Goal: Book appointment/travel/reservation

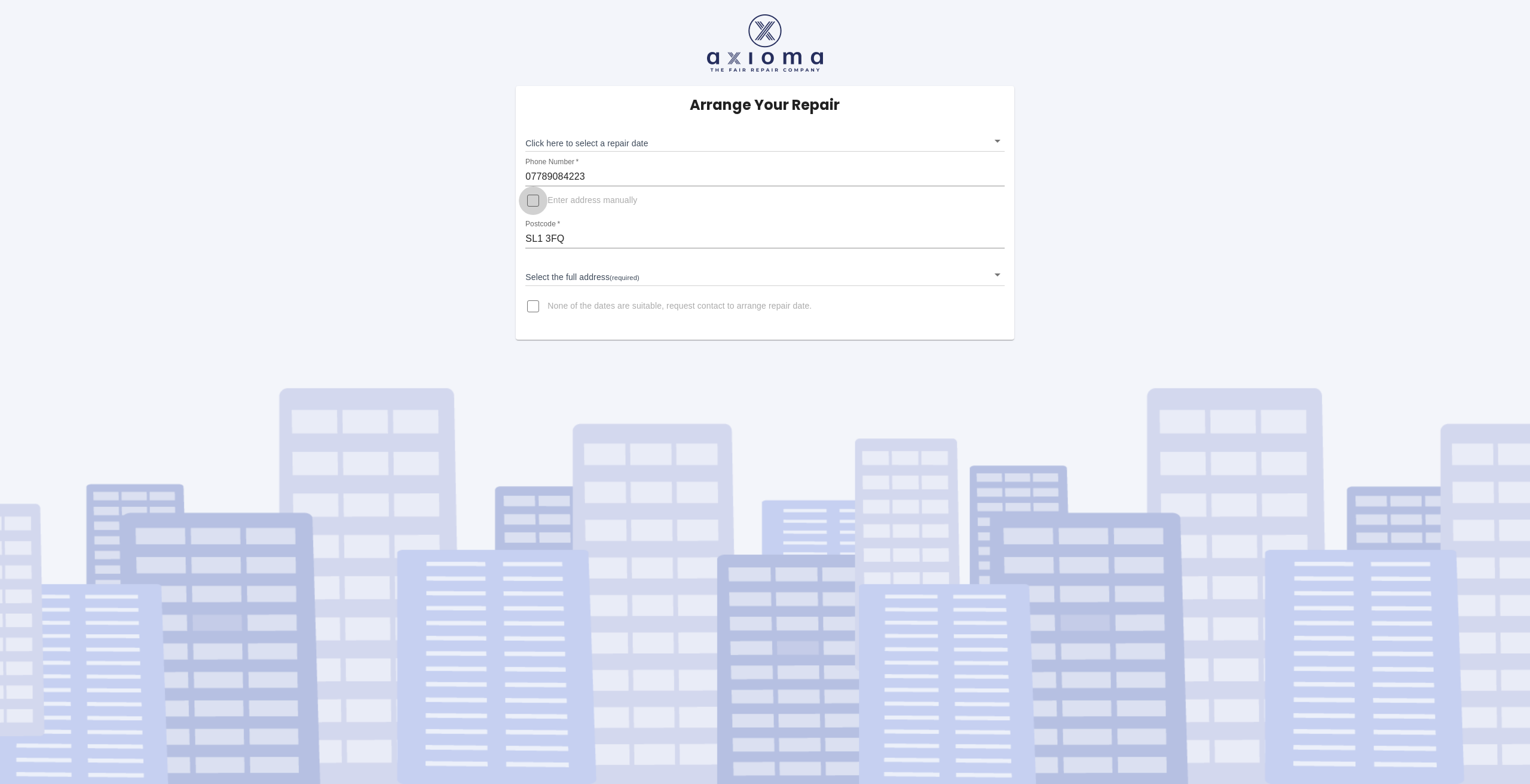
click at [536, 197] on input "Enter address manually" at bounding box center [533, 201] width 29 height 29
checkbox input "true"
click at [565, 269] on input "Address   *" at bounding box center [765, 267] width 479 height 19
type input "Direct Trade Windows, [STREET_ADDRESS]"
click at [589, 135] on body "Arrange Your Repair Click here to select a repair date ​ Phone Number   * 07789…" at bounding box center [765, 392] width 1530 height 784
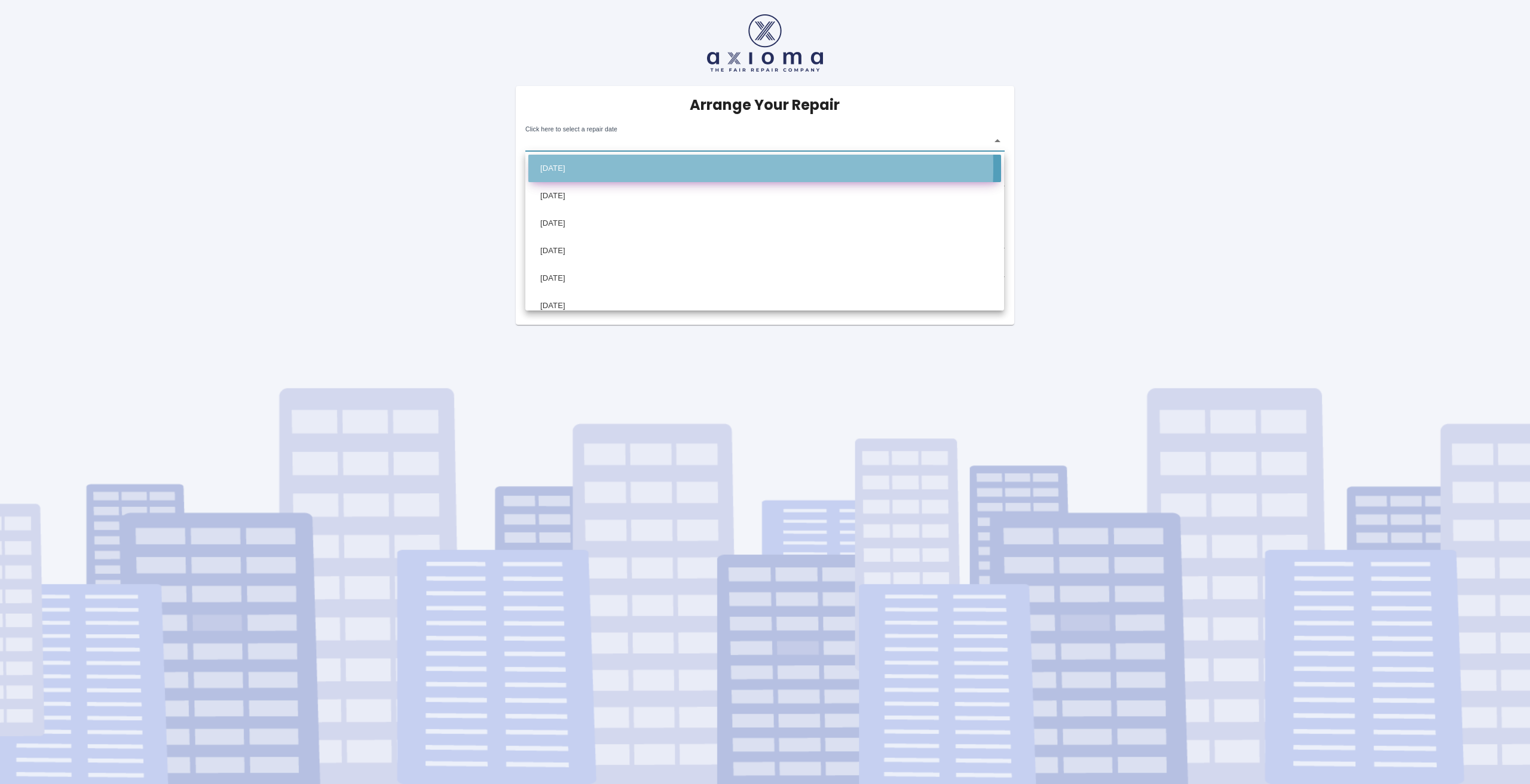
click at [594, 167] on li "[DATE]" at bounding box center [765, 169] width 473 height 28
type input "[DATE]T00:00:00.000Z"
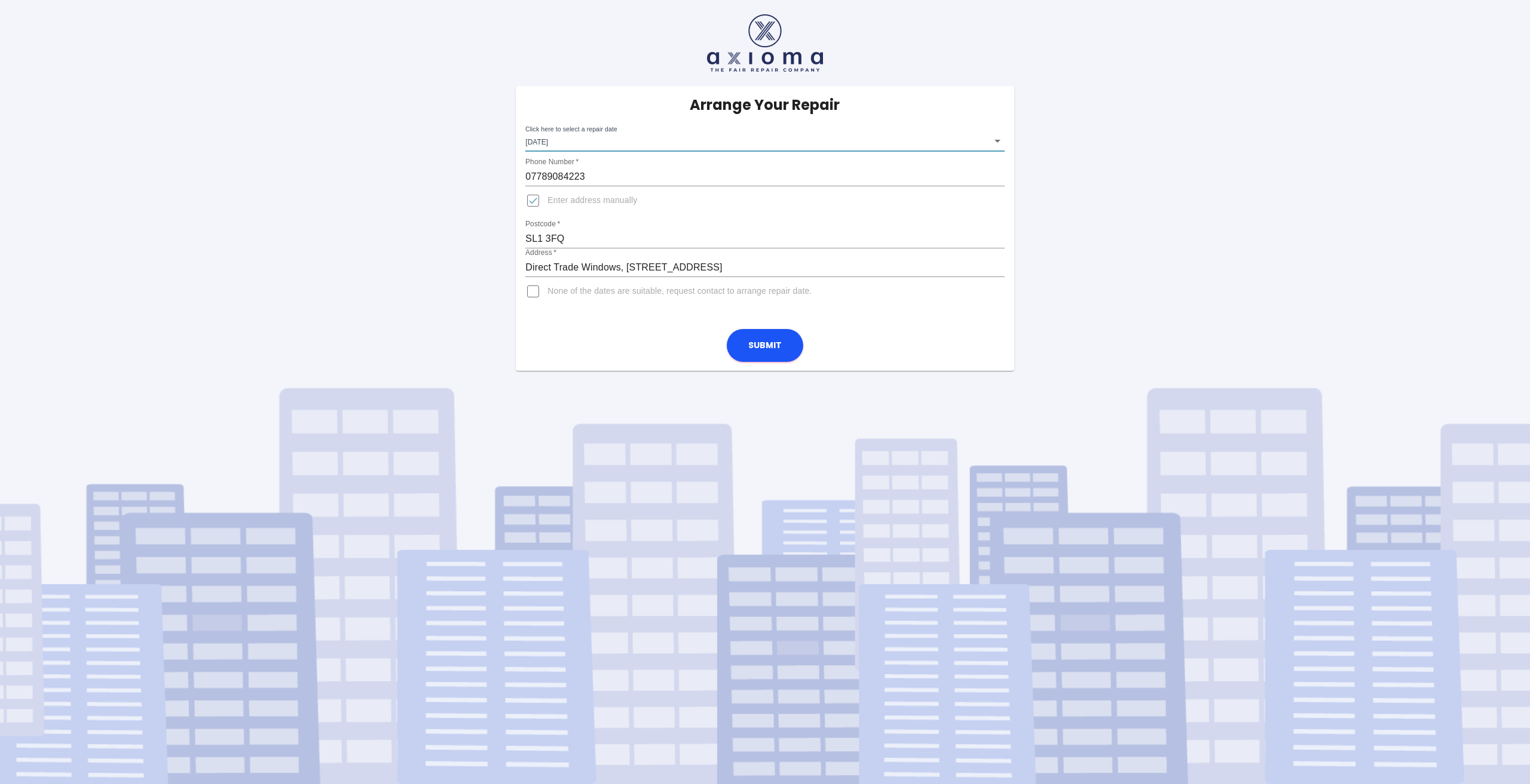
click at [595, 138] on body "Arrange Your Repair Click here to select a repair date [DATE] [DATE]T00:00:00.0…" at bounding box center [765, 392] width 1530 height 784
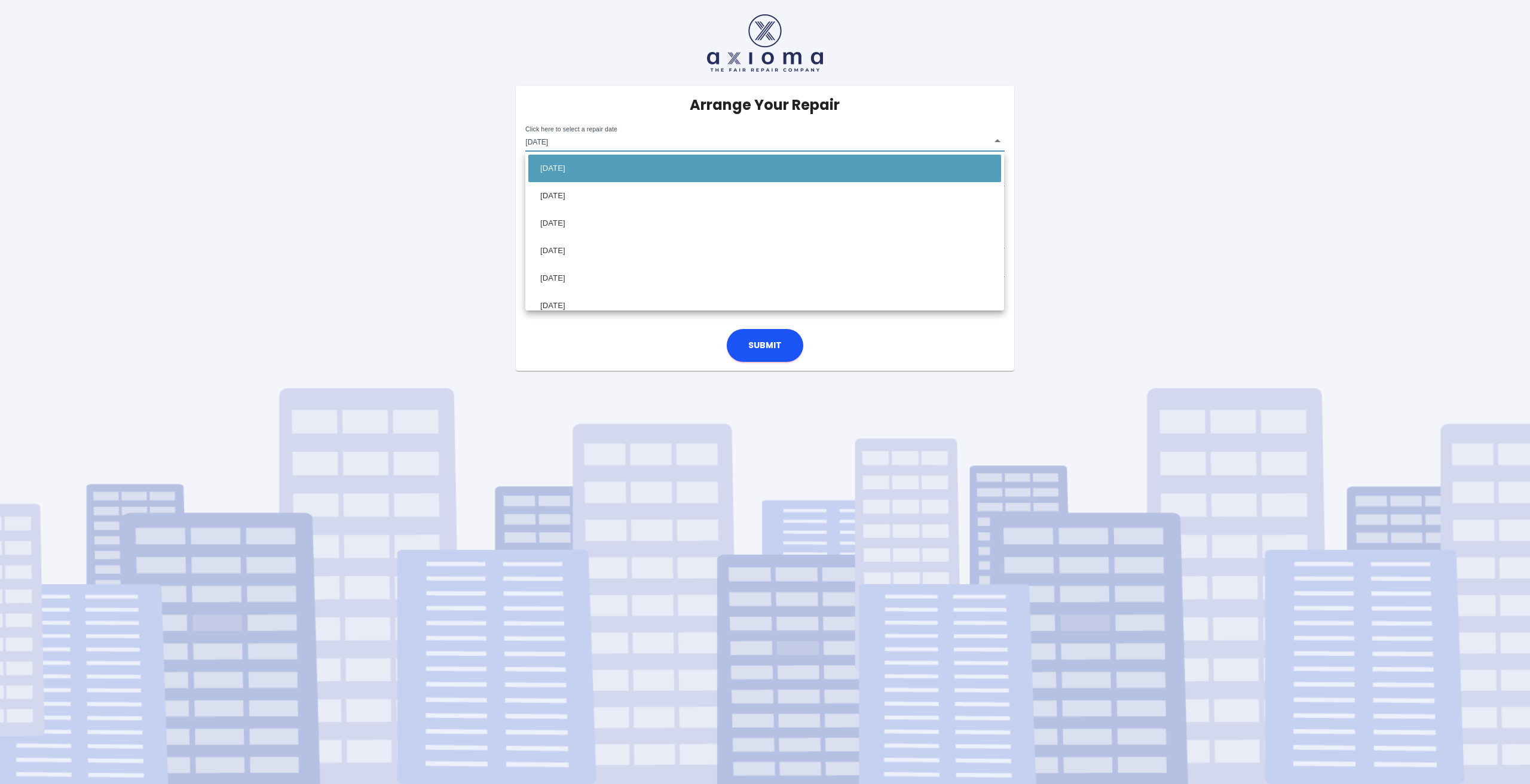
click at [330, 157] on div at bounding box center [765, 392] width 1530 height 784
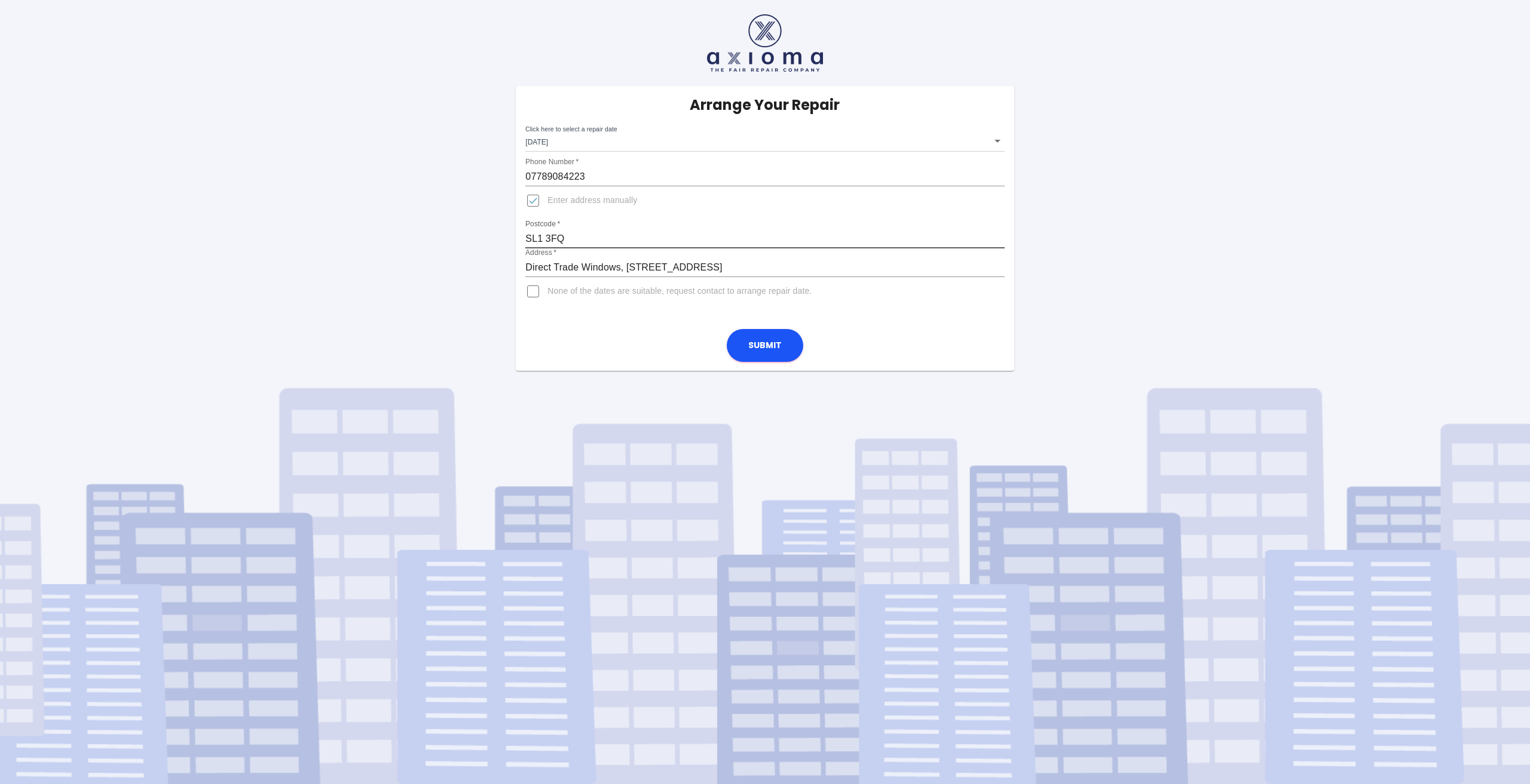
drag, startPoint x: 586, startPoint y: 233, endPoint x: 540, endPoint y: 232, distance: 46.0
click at [540, 232] on input "SL1 3FQ" at bounding box center [765, 239] width 479 height 19
type input "SL00lz"
click at [452, 212] on div "Arrange Your Repair Click here to select a repair date [DATE] [DATE]T00:00:00.0…" at bounding box center [765, 185] width 1548 height 371
drag, startPoint x: 452, startPoint y: 212, endPoint x: 434, endPoint y: 194, distance: 25.5
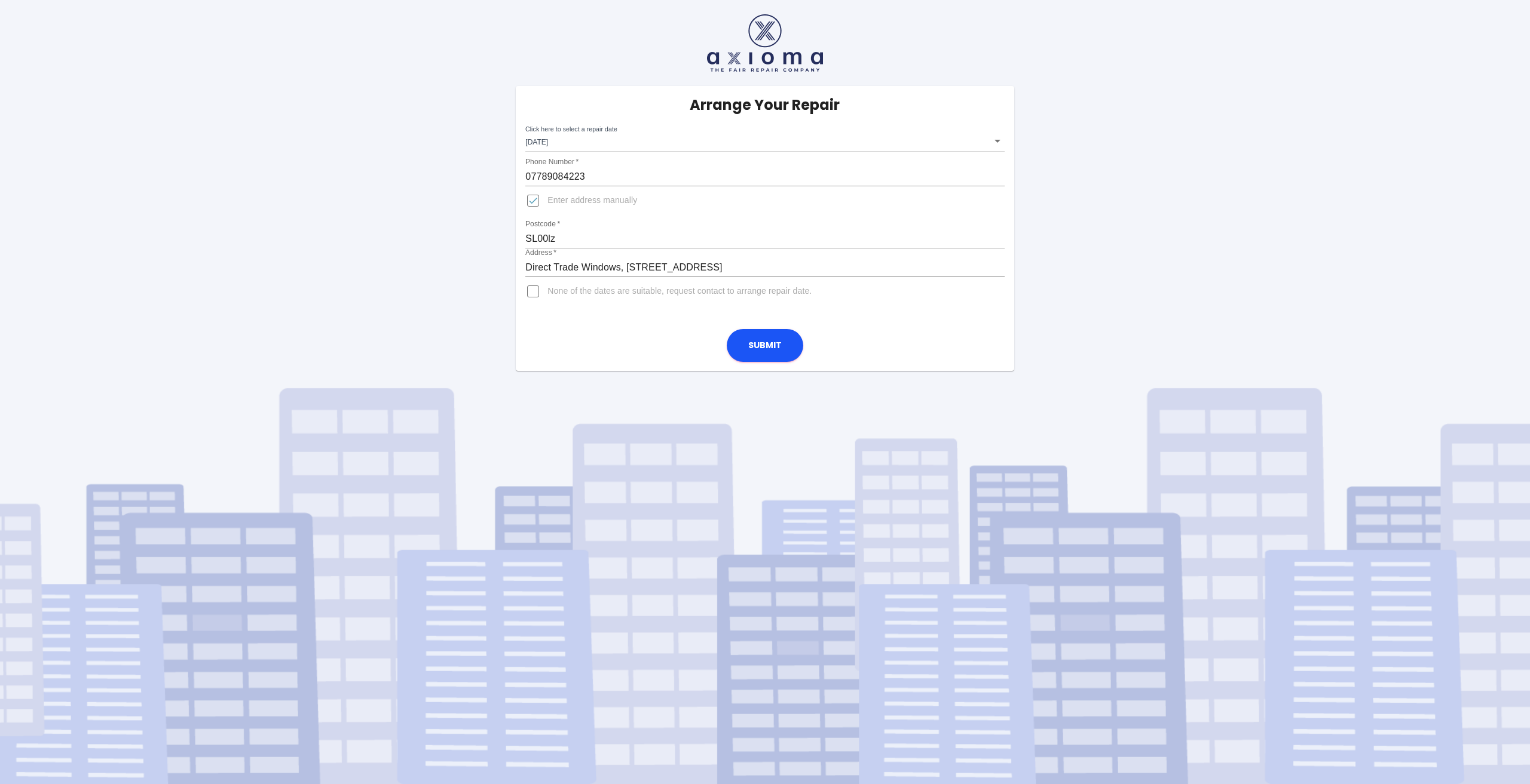
click at [434, 194] on div "Arrange Your Repair Click here to select a repair date [DATE] [DATE]T00:00:00.0…" at bounding box center [765, 185] width 1548 height 371
